Goal: Check status: Check status

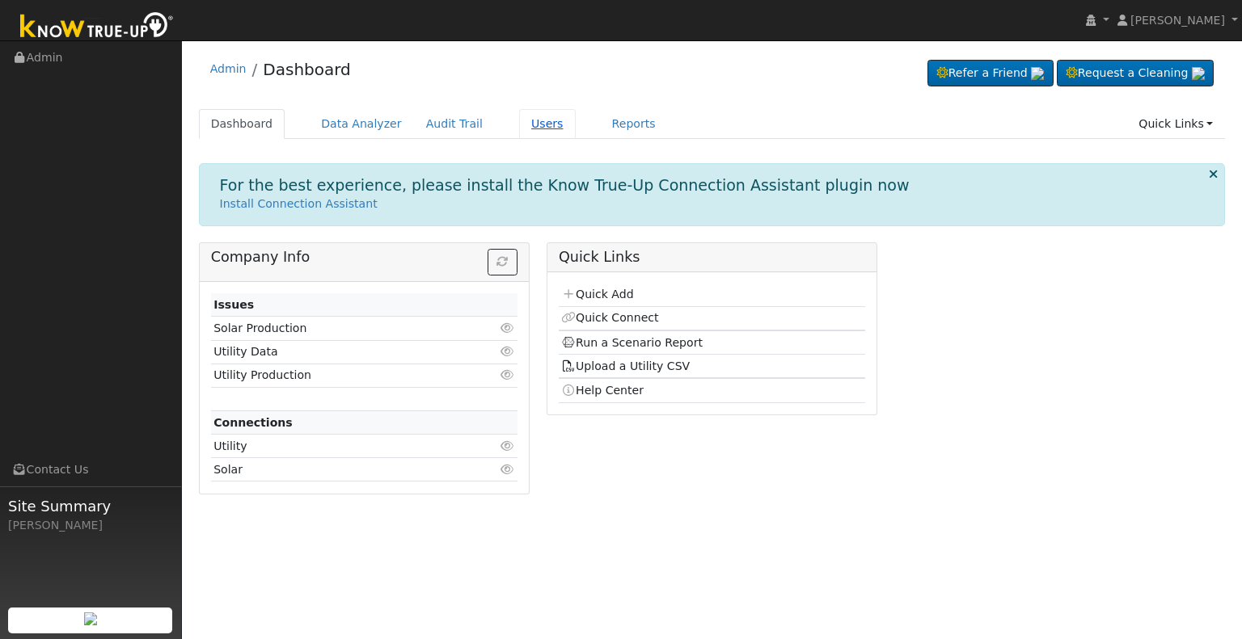
click at [519, 125] on link "Users" at bounding box center [547, 124] width 57 height 30
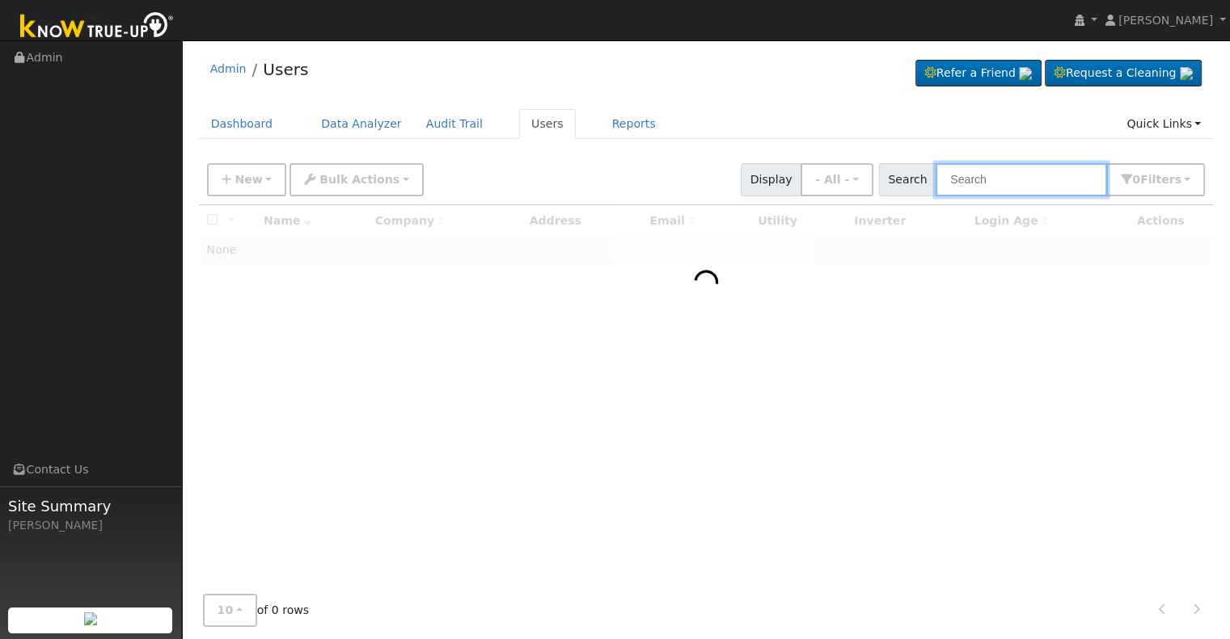
click at [968, 183] on input "text" at bounding box center [1020, 179] width 171 height 33
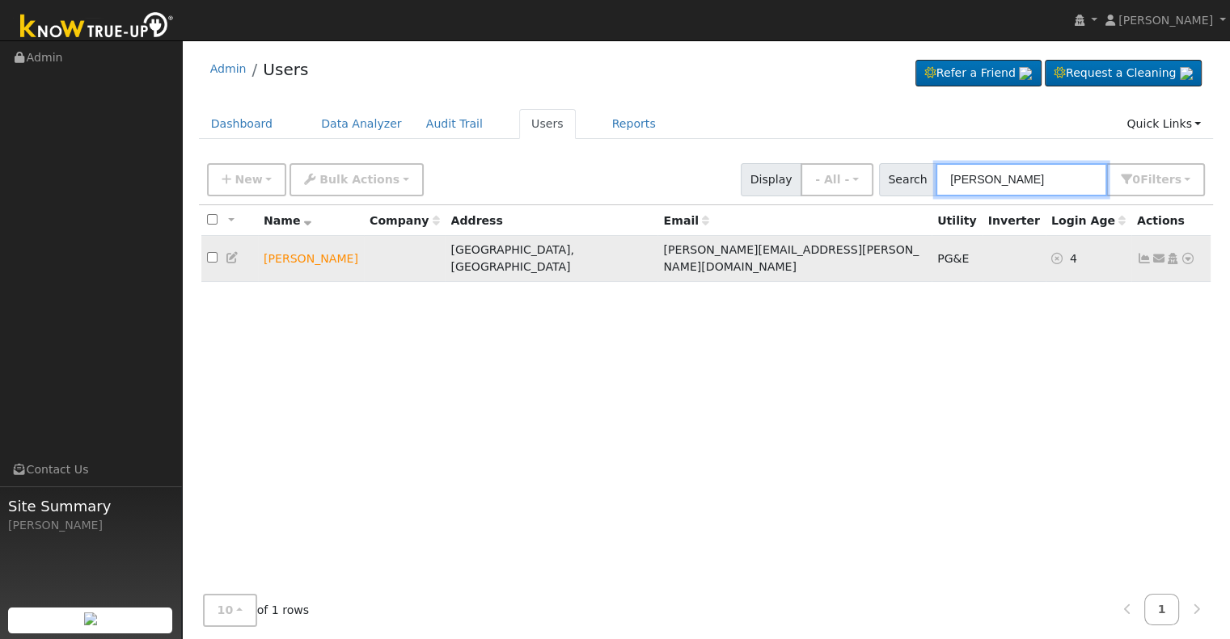
type input "victor auld"
click at [1187, 253] on icon at bounding box center [1187, 258] width 15 height 11
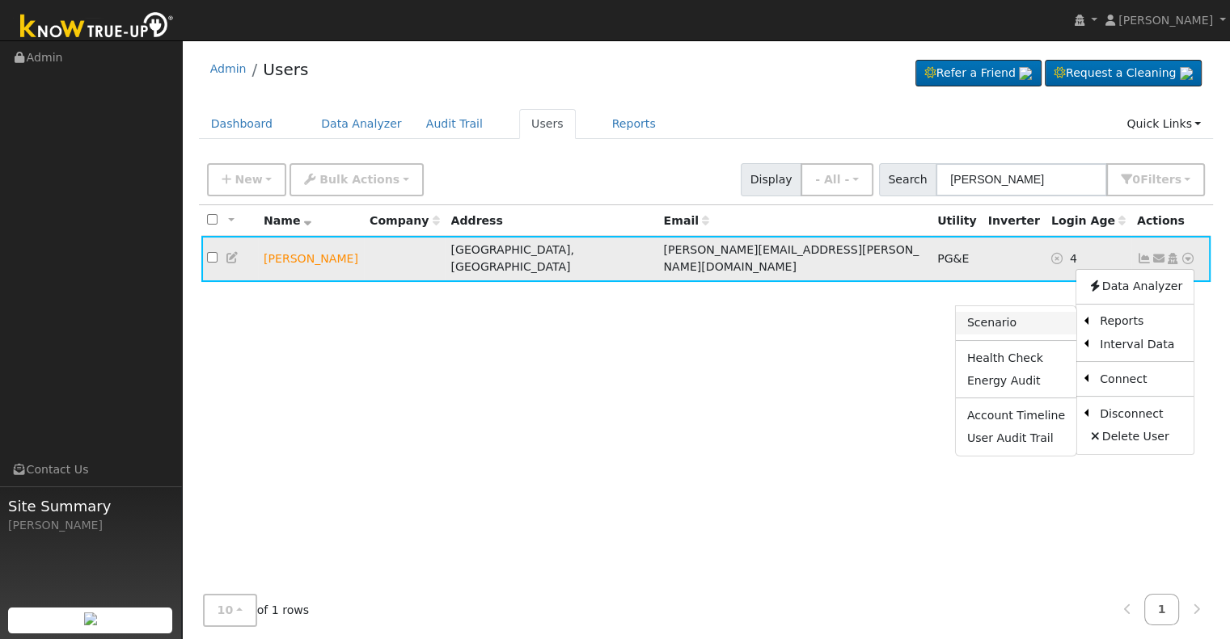
click at [1027, 316] on link "Scenario" at bounding box center [1015, 323] width 120 height 23
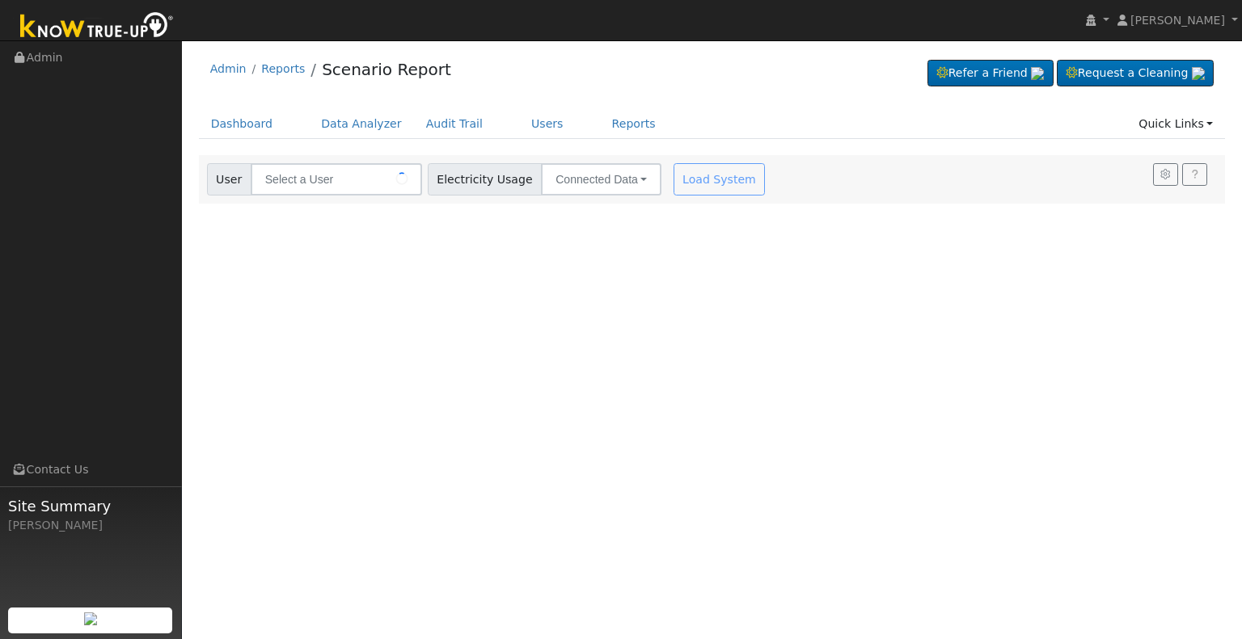
type input "[PERSON_NAME]"
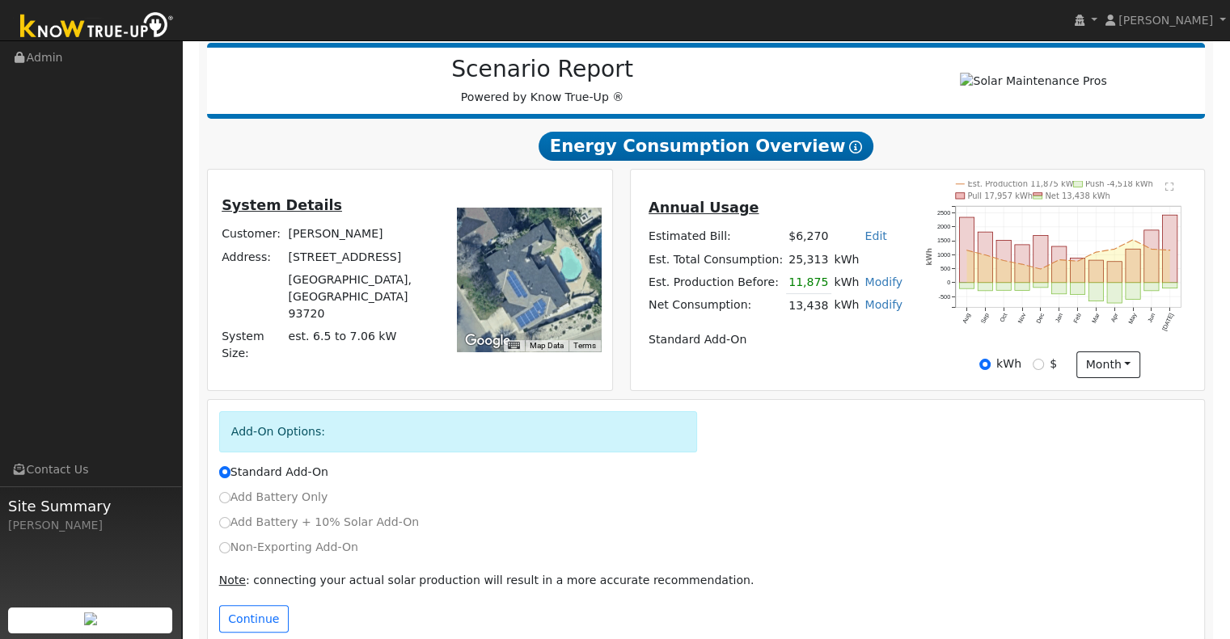
scroll to position [200, 0]
